Goal: Task Accomplishment & Management: Use online tool/utility

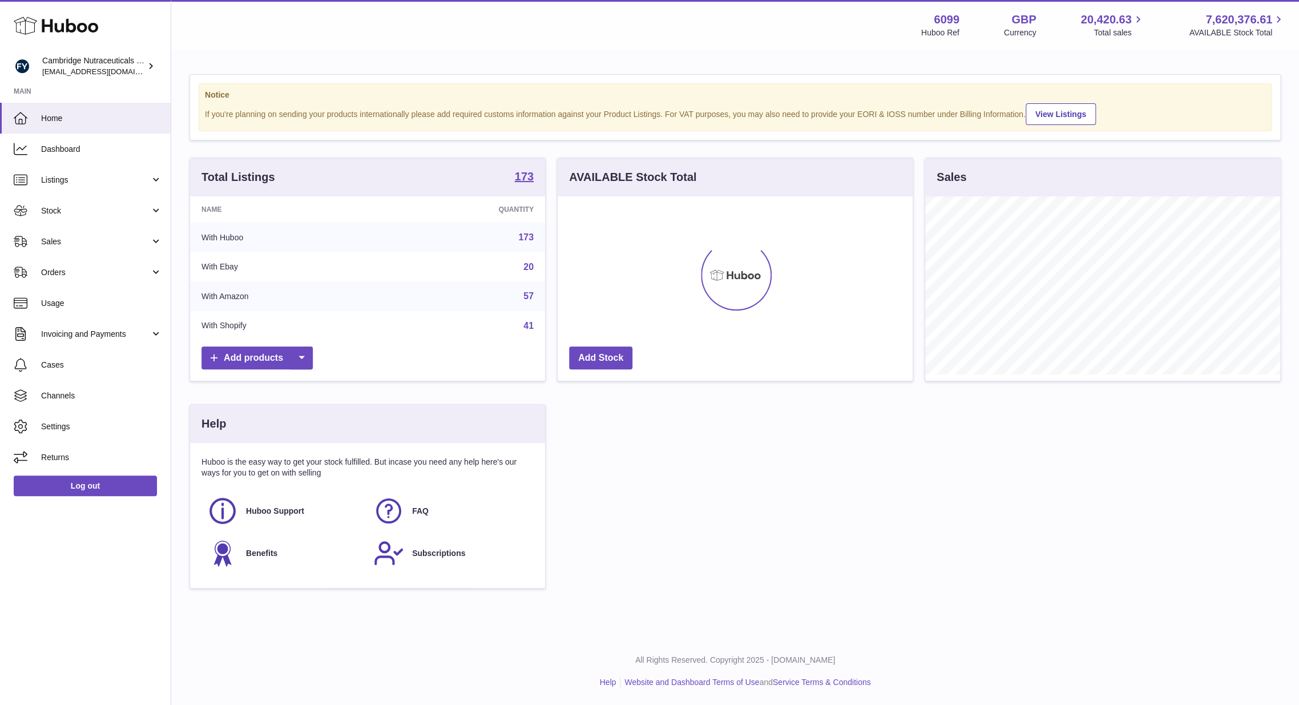
scroll to position [178, 355]
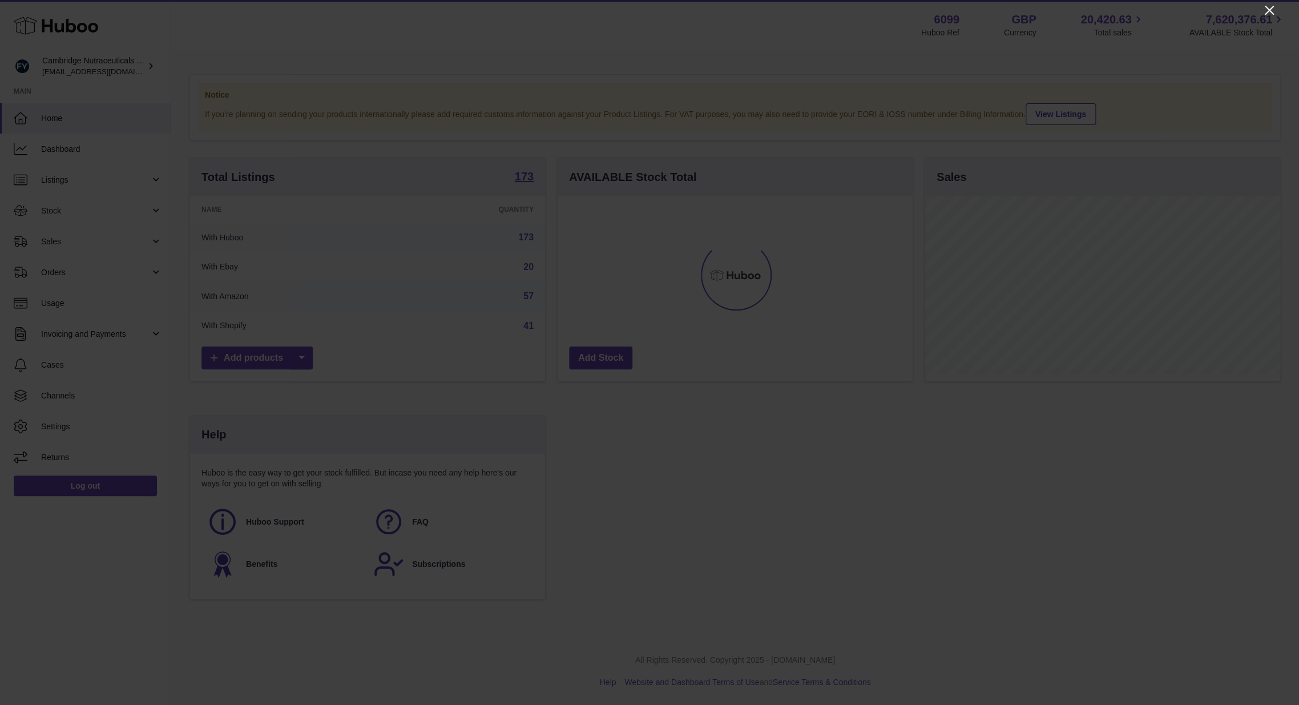
click at [1267, 13] on icon "Close" at bounding box center [1269, 10] width 14 height 14
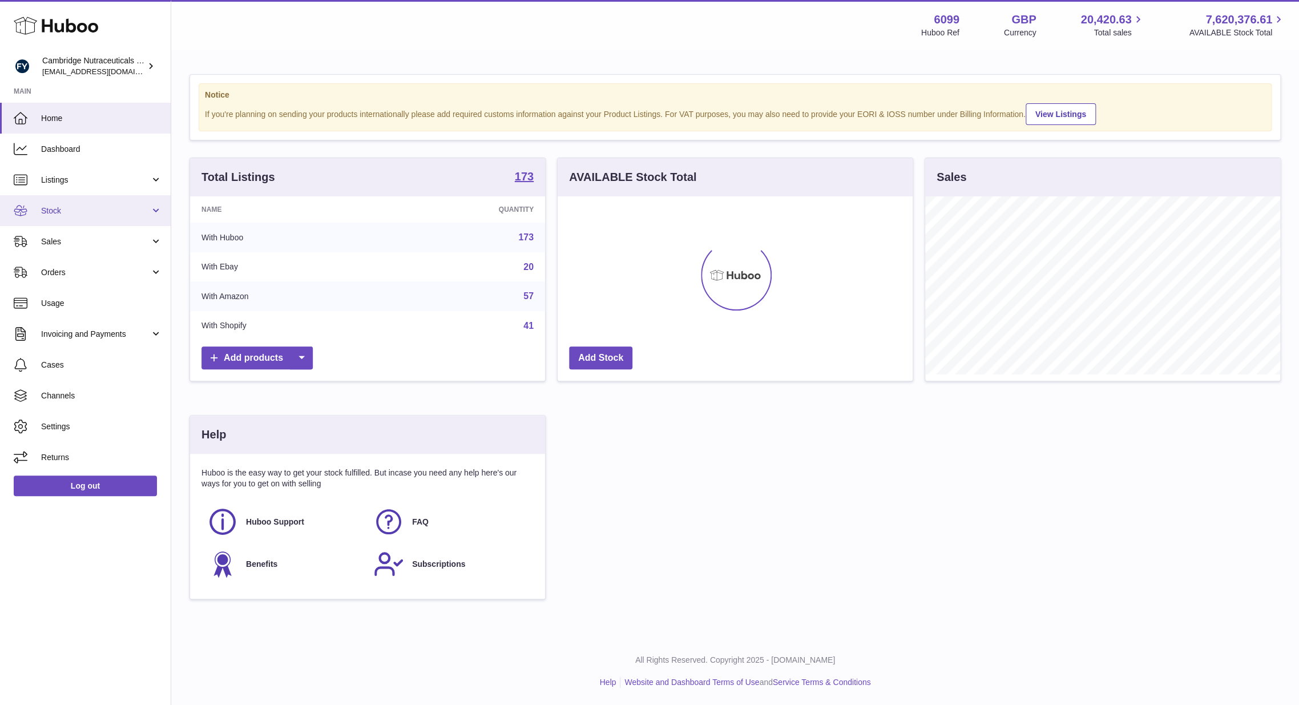
click at [74, 218] on link "Stock" at bounding box center [85, 210] width 171 height 31
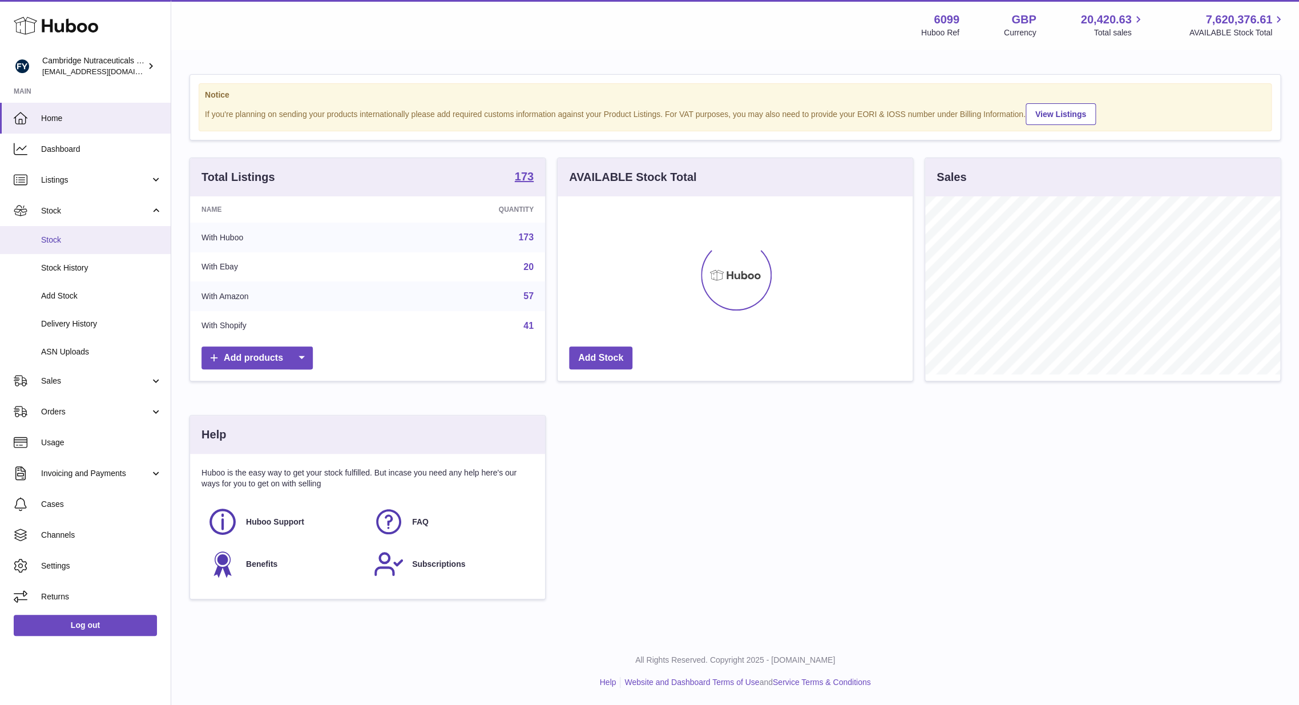
click at [59, 243] on span "Stock" at bounding box center [101, 240] width 121 height 11
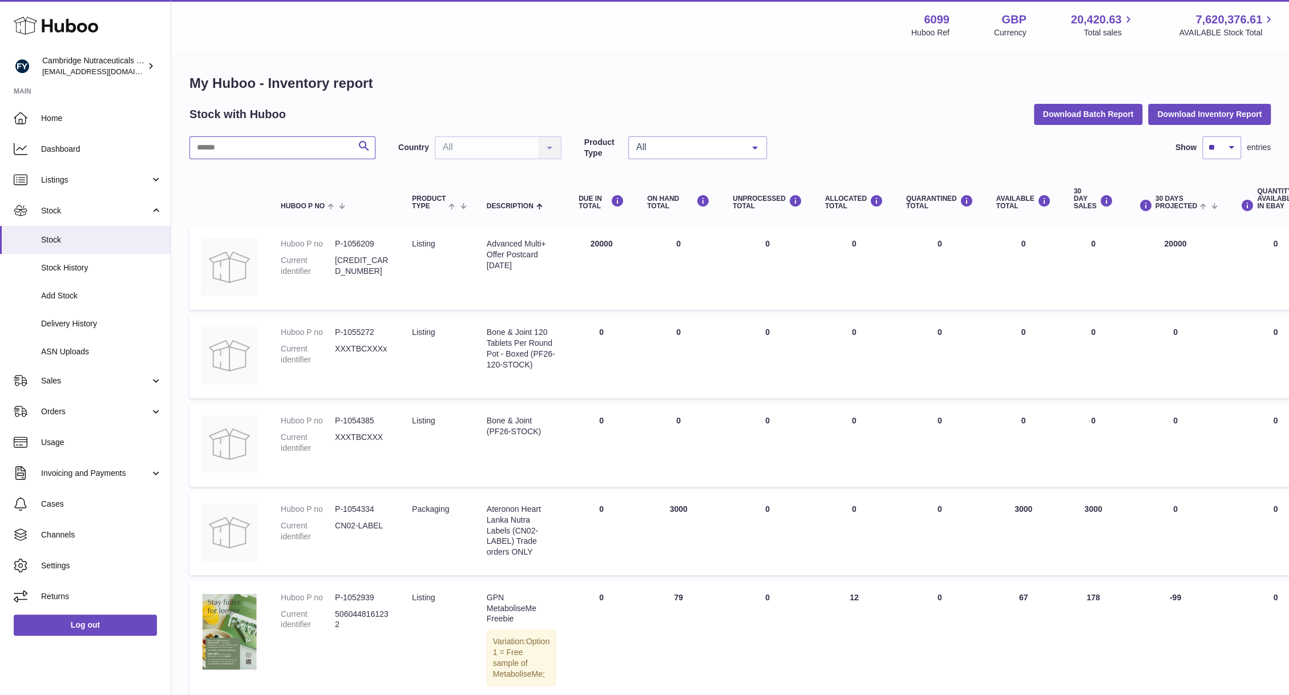
click at [266, 154] on input "text" at bounding box center [282, 147] width 186 height 23
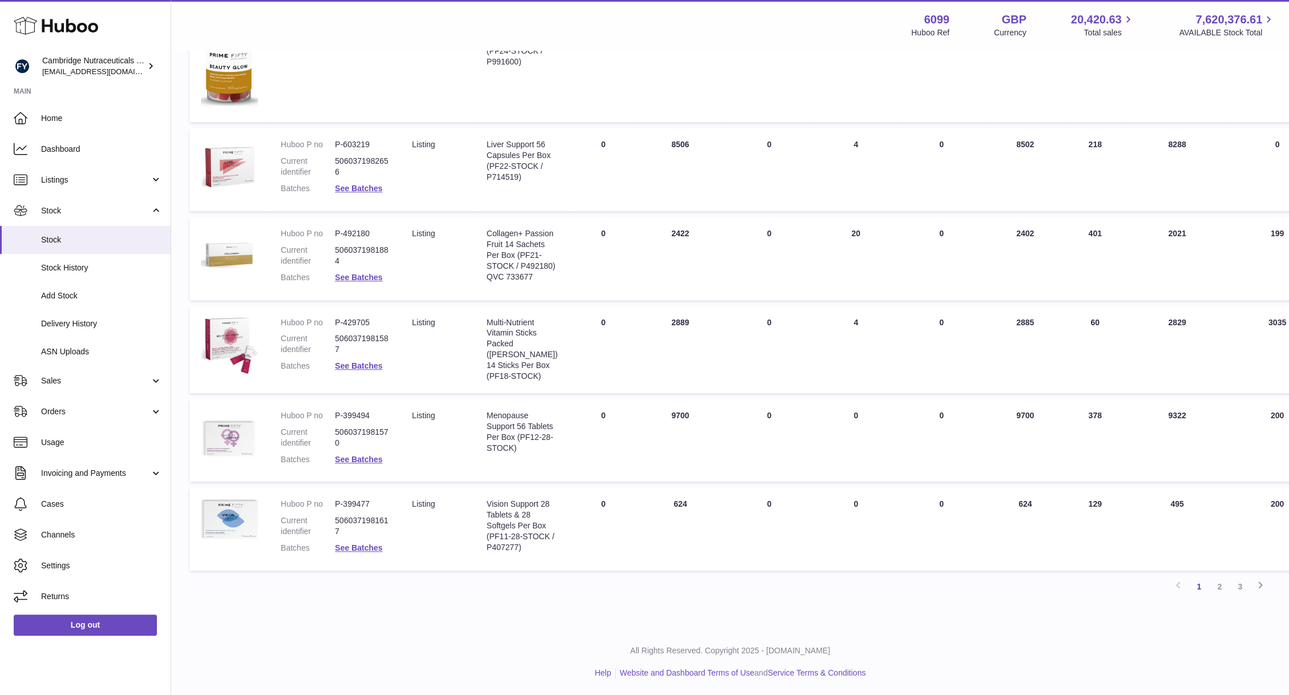
scroll to position [583, 0]
type input "****"
click at [67, 623] on link "Log out" at bounding box center [85, 625] width 143 height 21
